Goal: Find specific page/section: Find specific page/section

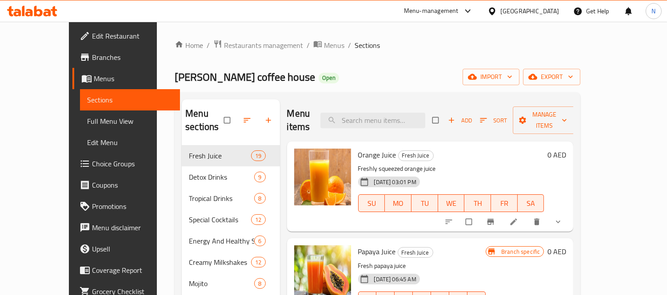
scroll to position [49, 0]
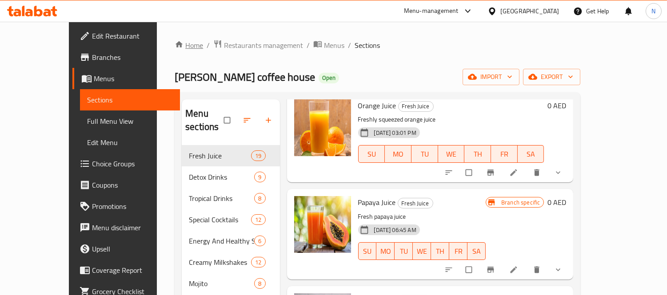
click at [175, 45] on link "Home" at bounding box center [189, 45] width 28 height 11
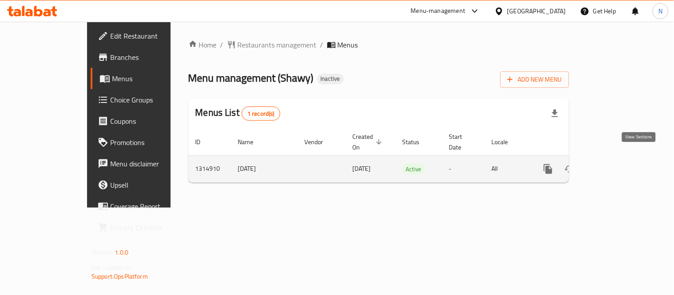
click at [617, 164] on icon "enhanced table" at bounding box center [612, 169] width 11 height 11
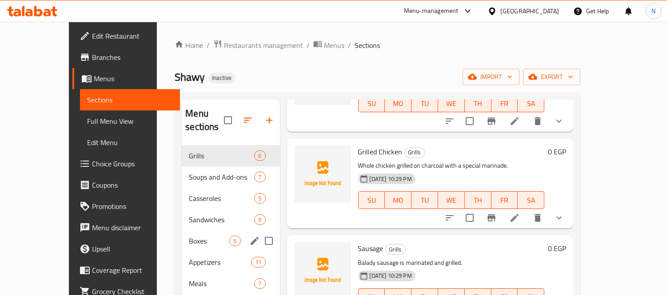
scroll to position [124, 0]
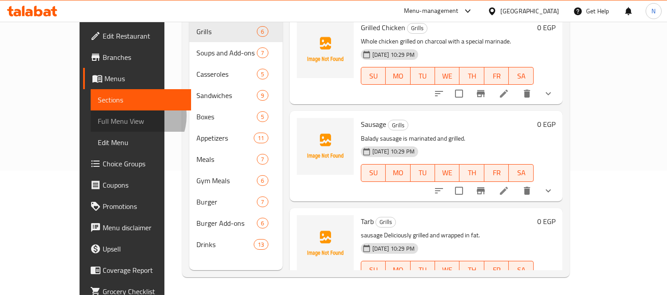
click at [98, 116] on span "Full Menu View" at bounding box center [141, 121] width 86 height 11
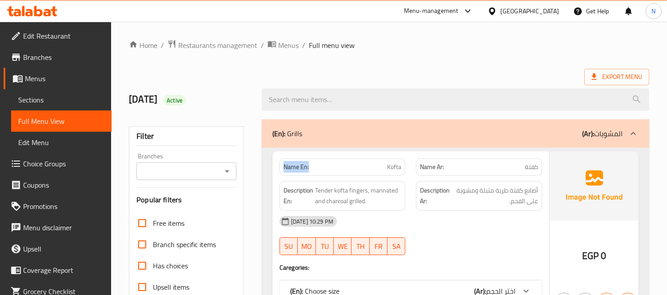
drag, startPoint x: 295, startPoint y: 167, endPoint x: 275, endPoint y: 167, distance: 20.4
click at [274, 167] on div "Name En: Kofta" at bounding box center [342, 167] width 137 height 28
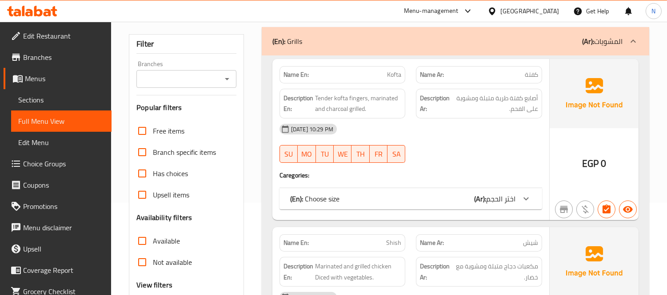
scroll to position [247, 0]
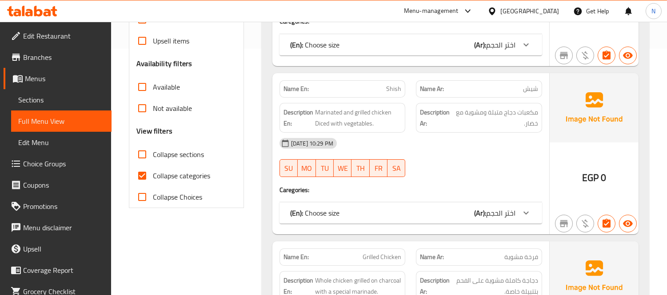
click at [154, 172] on span "Collapse categories" at bounding box center [181, 176] width 57 height 11
click at [153, 172] on input "Collapse categories" at bounding box center [141, 175] width 21 height 21
checkbox input "false"
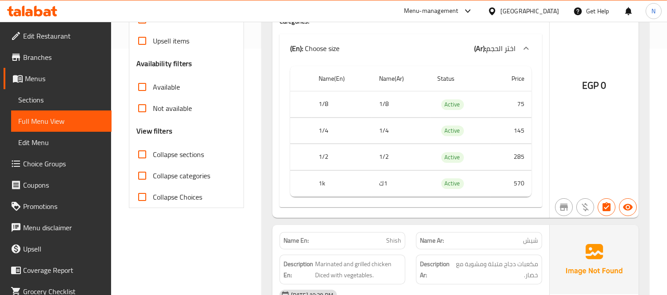
scroll to position [0, 0]
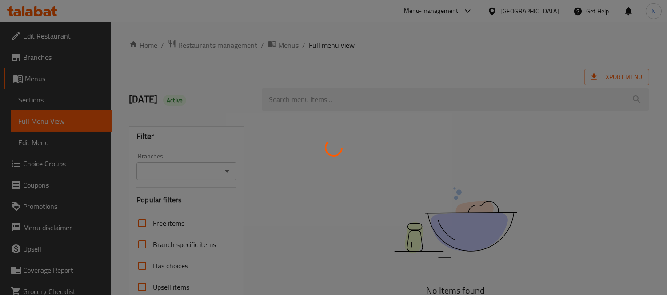
click at [33, 97] on div at bounding box center [333, 147] width 667 height 295
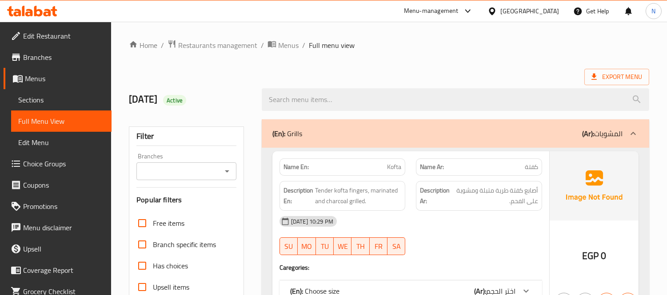
click at [49, 99] on span "Sections" at bounding box center [61, 100] width 86 height 11
